Goal: Task Accomplishment & Management: Manage account settings

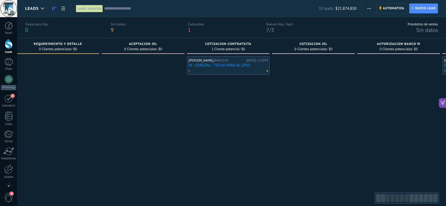
drag, startPoint x: 325, startPoint y: 133, endPoint x: 166, endPoint y: 127, distance: 159.4
click at [124, 133] on div at bounding box center [143, 151] width 83 height 191
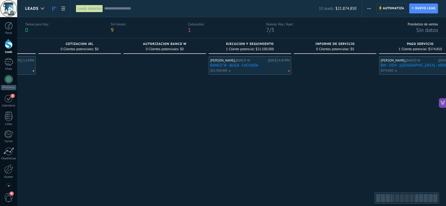
drag, startPoint x: 303, startPoint y: 132, endPoint x: 37, endPoint y: 120, distance: 265.7
click at [51, 120] on div at bounding box center [79, 151] width 83 height 191
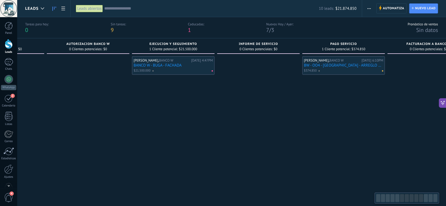
drag, startPoint x: 313, startPoint y: 143, endPoint x: 89, endPoint y: 138, distance: 224.7
click at [217, 138] on div at bounding box center [258, 151] width 83 height 191
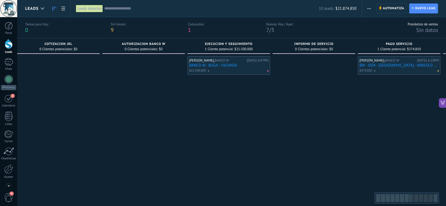
drag, startPoint x: 107, startPoint y: 139, endPoint x: 415, endPoint y: 161, distance: 309.1
click at [355, 161] on div at bounding box center [314, 151] width 83 height 191
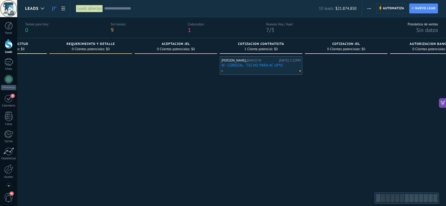
drag, startPoint x: 353, startPoint y: 154, endPoint x: 436, endPoint y: 143, distance: 83.2
click at [388, 146] on div at bounding box center [346, 151] width 83 height 191
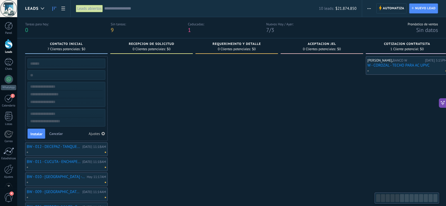
drag, startPoint x: 184, startPoint y: 153, endPoint x: 362, endPoint y: 138, distance: 178.8
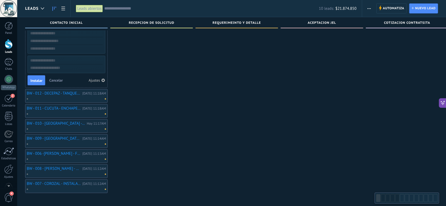
scroll to position [27, 0]
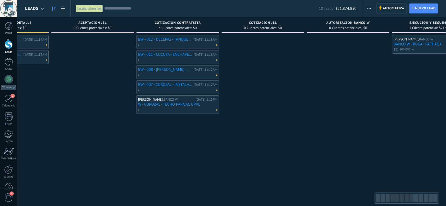
drag, startPoint x: 210, startPoint y: 164, endPoint x: 156, endPoint y: 178, distance: 56.3
click at [156, 178] on div "Leads Entrantes Solicitudes: 0 0 0 0 0 0 0 0 0 Contacto inicial 0 Clientes pote…" at bounding box center [352, 109] width 1113 height 185
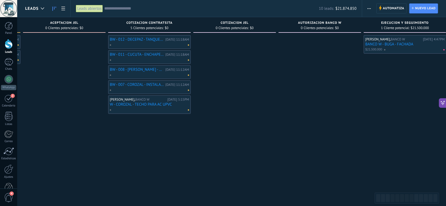
scroll to position [95, 0]
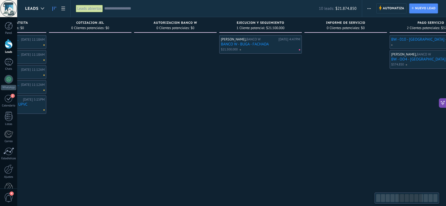
drag, startPoint x: 361, startPoint y: 162, endPoint x: 213, endPoint y: 167, distance: 148.5
click at [215, 167] on div "AUTORIZACION BANCO W 0 Clientes potenciales: $0" at bounding box center [176, 94] width 85 height 155
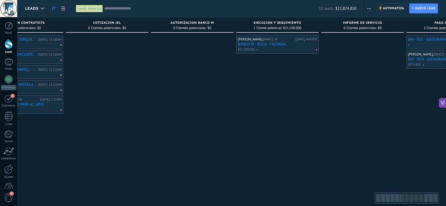
drag, startPoint x: 326, startPoint y: 150, endPoint x: 291, endPoint y: 157, distance: 36.0
click at [386, 150] on div at bounding box center [362, 103] width 83 height 137
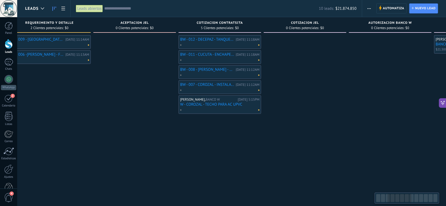
drag, startPoint x: 144, startPoint y: 177, endPoint x: 331, endPoint y: 164, distance: 187.5
click at [324, 165] on div "Leads Entrantes Solicitudes: 0 0 0 0 0 0 0 0 0 Contacto inicial 0 Clientes pote…" at bounding box center [395, 109] width 1113 height 185
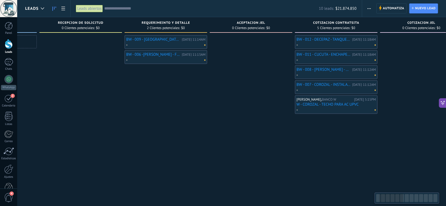
drag, startPoint x: 203, startPoint y: 185, endPoint x: 302, endPoint y: 182, distance: 99.0
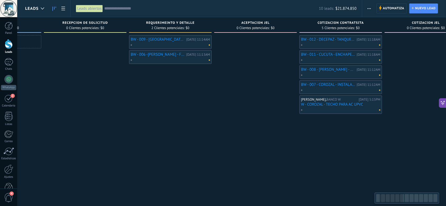
scroll to position [0, 0]
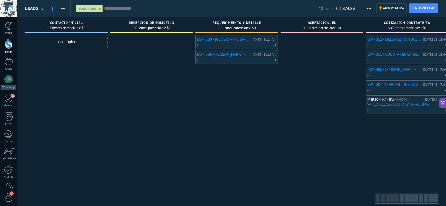
drag, startPoint x: 131, startPoint y: 165, endPoint x: 230, endPoint y: 164, distance: 98.7
click at [230, 164] on div "BW - 009 - MONTELIVANO - REPORTO HUMEDAD EN EL AREA DEL CORREDOR DEL ARCHIVO. (…" at bounding box center [237, 103] width 83 height 137
click at [264, 125] on div "BW - 009 - MONTELIVANO - REPORTO HUMEDAD EN EL AREA DEL CORREDOR DEL ARCHIVO. (…" at bounding box center [237, 103] width 83 height 137
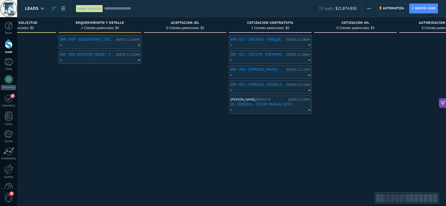
drag, startPoint x: 343, startPoint y: 153, endPoint x: 206, endPoint y: 163, distance: 136.6
click at [206, 163] on div at bounding box center [185, 103] width 83 height 137
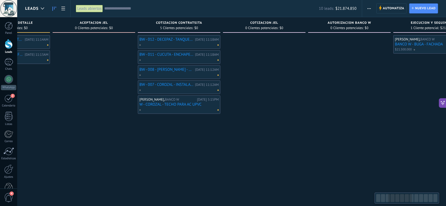
drag, startPoint x: 279, startPoint y: 152, endPoint x: 186, endPoint y: 159, distance: 93.4
click at [187, 159] on div "BW - 012 - DECEPAZ - TANQUE DE AGUA Hoy 11:18AM BW - 011 - CUCUTA - ENCHAPE PIS…" at bounding box center [179, 103] width 83 height 137
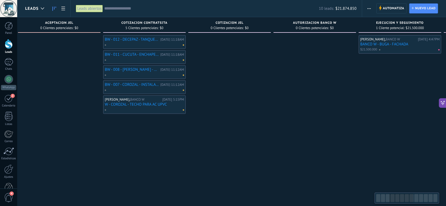
drag, startPoint x: 207, startPoint y: 156, endPoint x: 173, endPoint y: 161, distance: 34.4
click at [173, 161] on div "BW - 012 - DECEPAZ - TANQUE DE AGUA Hoy 11:18AM BW - 011 - CUCUTA - ENCHAPE PIS…" at bounding box center [144, 103] width 83 height 137
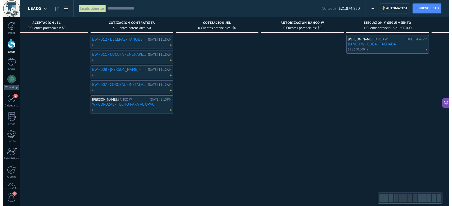
scroll to position [0, 279]
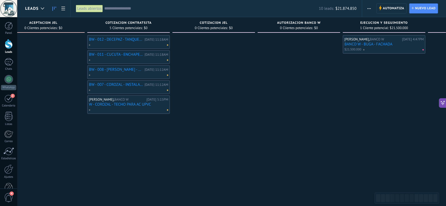
drag, startPoint x: 224, startPoint y: 156, endPoint x: 208, endPoint y: 158, distance: 15.5
click at [208, 158] on div at bounding box center [214, 103] width 83 height 137
click at [116, 83] on link "BW - 007 - COROZAL - INSTALACION DE TECHO PARA TAPAR AIRE ACONDICIONADO ESTRUCT…" at bounding box center [116, 85] width 54 height 4
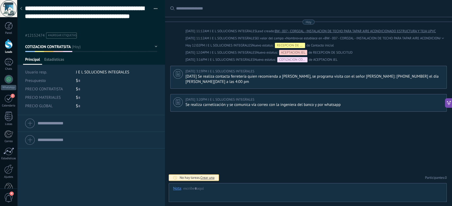
scroll to position [24, 0]
click at [21, 9] on icon at bounding box center [21, 8] width 2 height 3
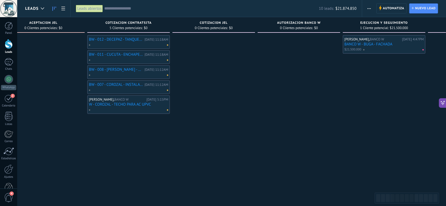
click at [121, 68] on link "BW - 008 - [PERSON_NAME] - CAMBIO DE 7 VALDOSAS Y ARREGLO DE HUMEDAD" at bounding box center [116, 69] width 54 height 4
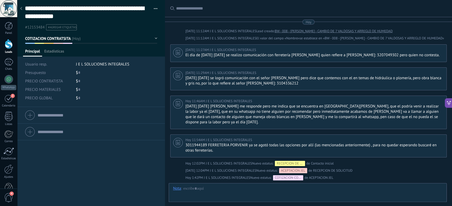
scroll to position [82, 0]
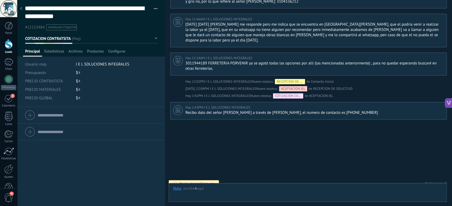
click at [21, 7] on div at bounding box center [20, 9] width 7 height 10
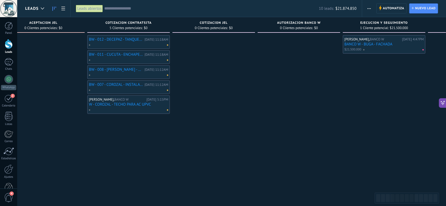
click at [130, 54] on link "BW - 011 - CUCUTA - ENCHAPE PISO" at bounding box center [116, 54] width 54 height 4
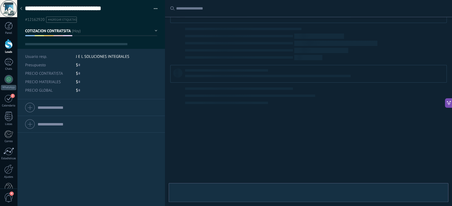
type textarea "**********"
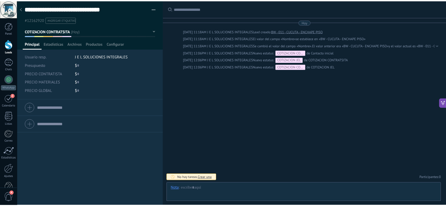
scroll to position [8, 0]
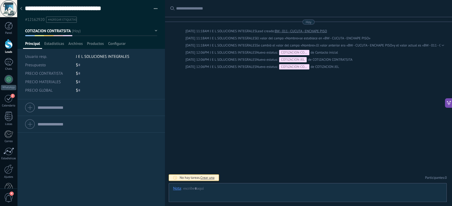
click at [22, 11] on div at bounding box center [20, 9] width 7 height 10
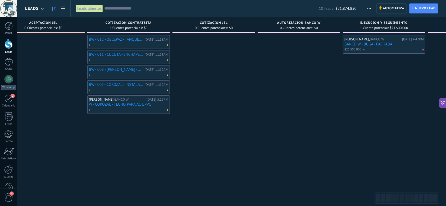
click at [201, 150] on div at bounding box center [214, 103] width 83 height 137
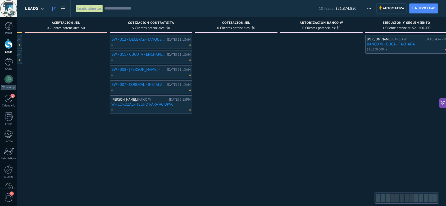
drag, startPoint x: 280, startPoint y: 163, endPoint x: 291, endPoint y: 169, distance: 11.5
click at [304, 170] on div at bounding box center [321, 103] width 83 height 137
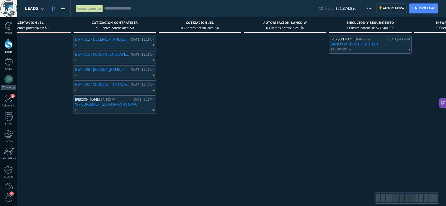
scroll to position [0, 293]
drag, startPoint x: 165, startPoint y: 165, endPoint x: 126, endPoint y: 166, distance: 38.9
click at [126, 166] on div "BW - 012 - DECEPAZ - TANQUE DE AGUA Hoy 11:18AM BW - 011 - CUCUTA - ENCHAPE PIS…" at bounding box center [114, 103] width 83 height 137
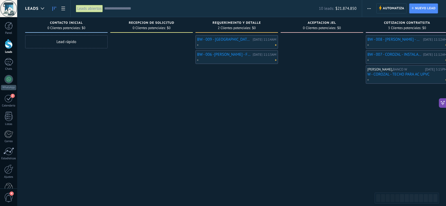
scroll to position [95, 0]
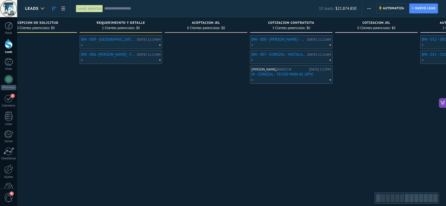
drag, startPoint x: 324, startPoint y: 136, endPoint x: 203, endPoint y: 142, distance: 120.8
click at [205, 142] on div at bounding box center [206, 103] width 83 height 137
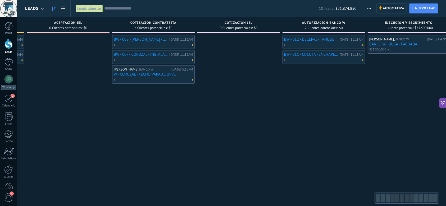
drag, startPoint x: 340, startPoint y: 149, endPoint x: 204, endPoint y: 155, distance: 135.6
click at [204, 155] on div at bounding box center [238, 103] width 83 height 137
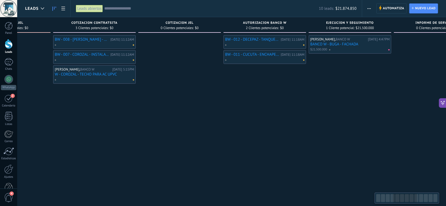
scroll to position [0, 322]
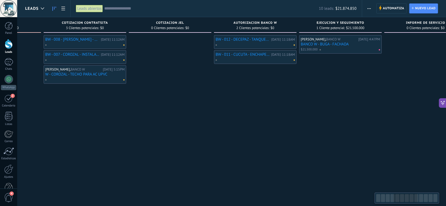
drag, startPoint x: 284, startPoint y: 146, endPoint x: 216, endPoint y: 149, distance: 68.6
click at [216, 149] on div "BW - 012 - DECEPAZ - TANQUE DE AGUA Hoy 11:18AM BW - 011 - CUCUTA - ENCHAPE PIS…" at bounding box center [255, 103] width 83 height 137
